Goal: Information Seeking & Learning: Learn about a topic

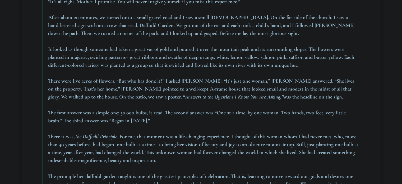
scroll to position [634, 0]
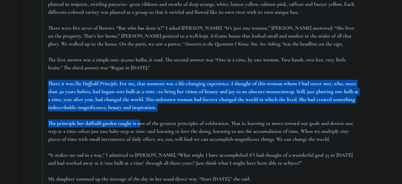
drag, startPoint x: 49, startPoint y: 75, endPoint x: 138, endPoint y: 111, distance: 96.5
click at [108, 120] on em "The principle her daffodil garden taught is one of the greatest principles of c…" at bounding box center [200, 131] width 305 height 22
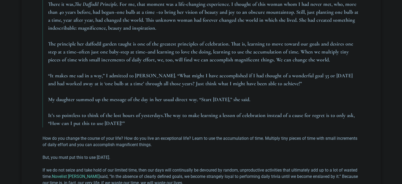
scroll to position [740, 0]
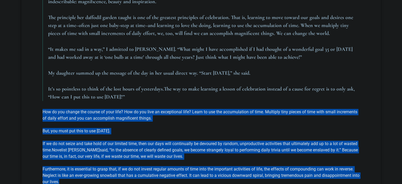
drag, startPoint x: 42, startPoint y: 104, endPoint x: 73, endPoint y: 174, distance: 77.2
click at [73, 166] on p "Furthermore, it is essential to grasp that, if we do not invest regular amounts…" at bounding box center [201, 175] width 317 height 19
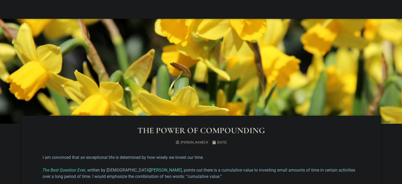
scroll to position [0, 0]
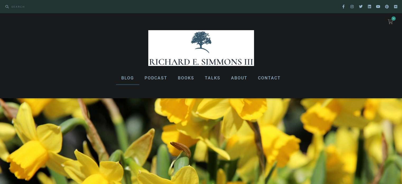
click at [127, 78] on link "Blog" at bounding box center [127, 78] width 23 height 14
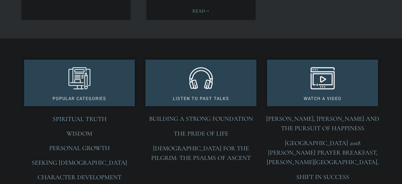
scroll to position [449, 0]
